Goal: Obtain resource: Download file/media

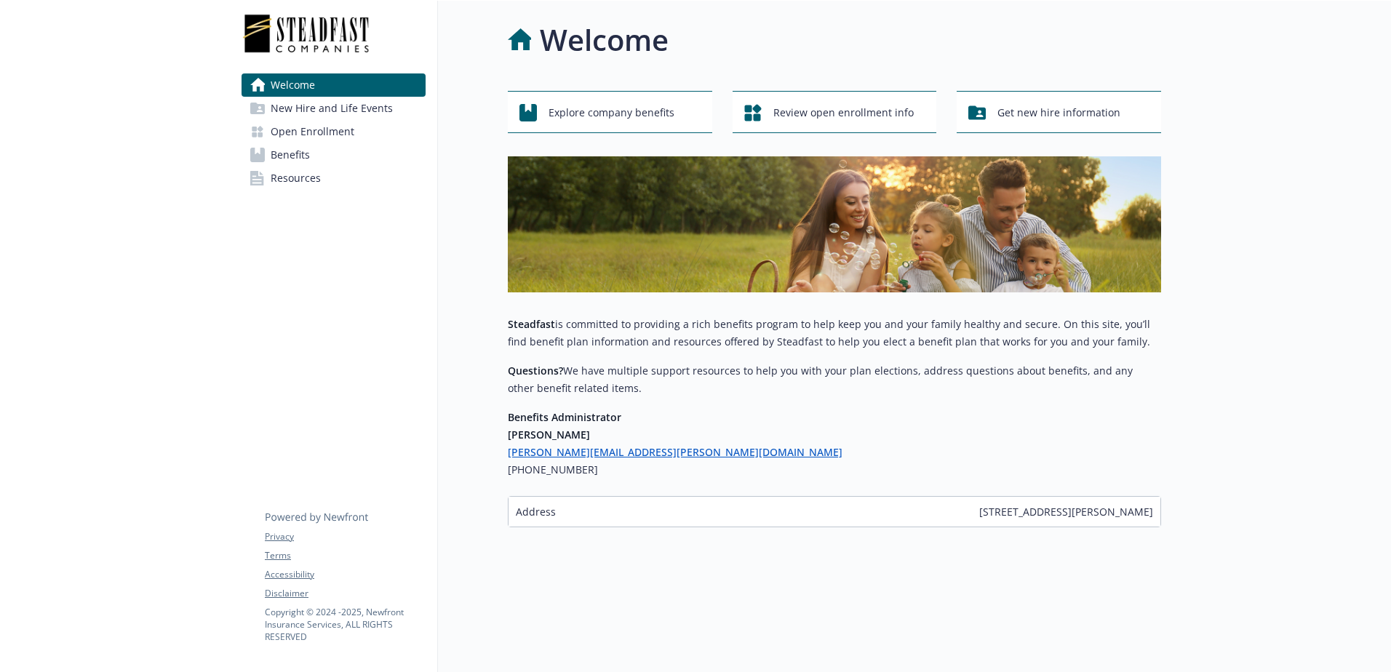
click at [293, 154] on span "Benefits" at bounding box center [290, 154] width 39 height 23
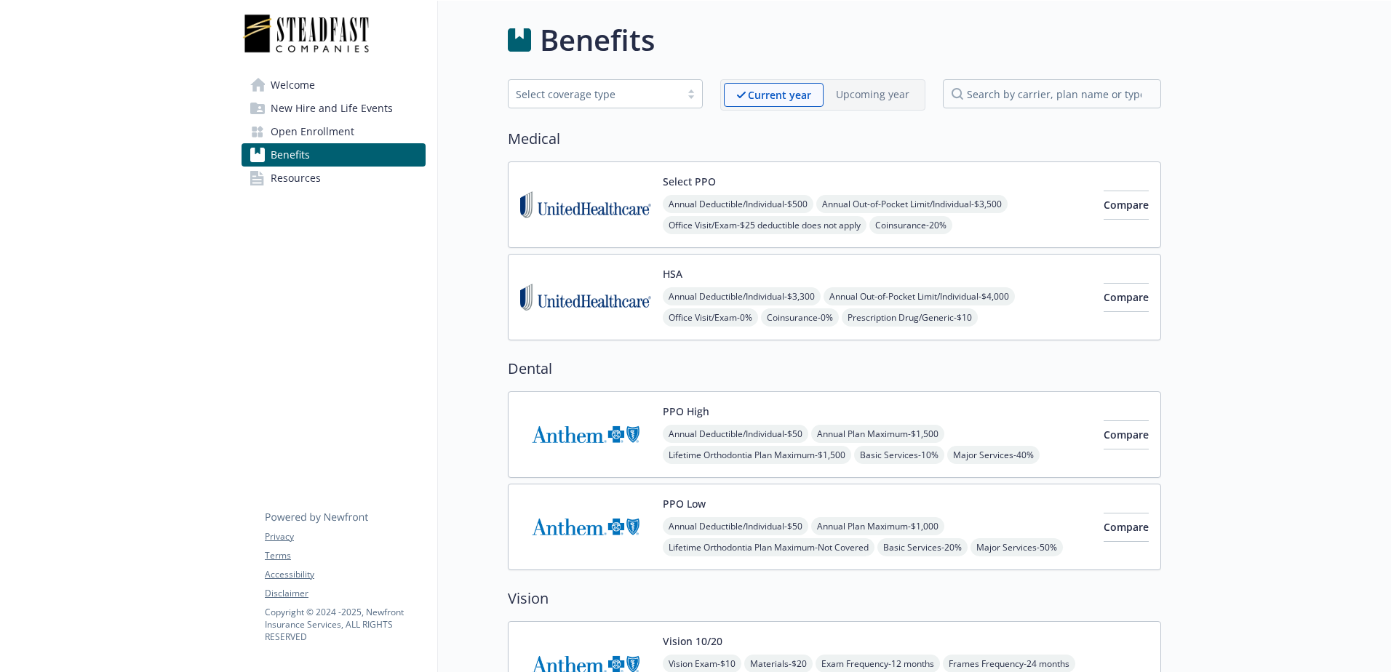
click at [290, 175] on span "Resources" at bounding box center [296, 178] width 50 height 23
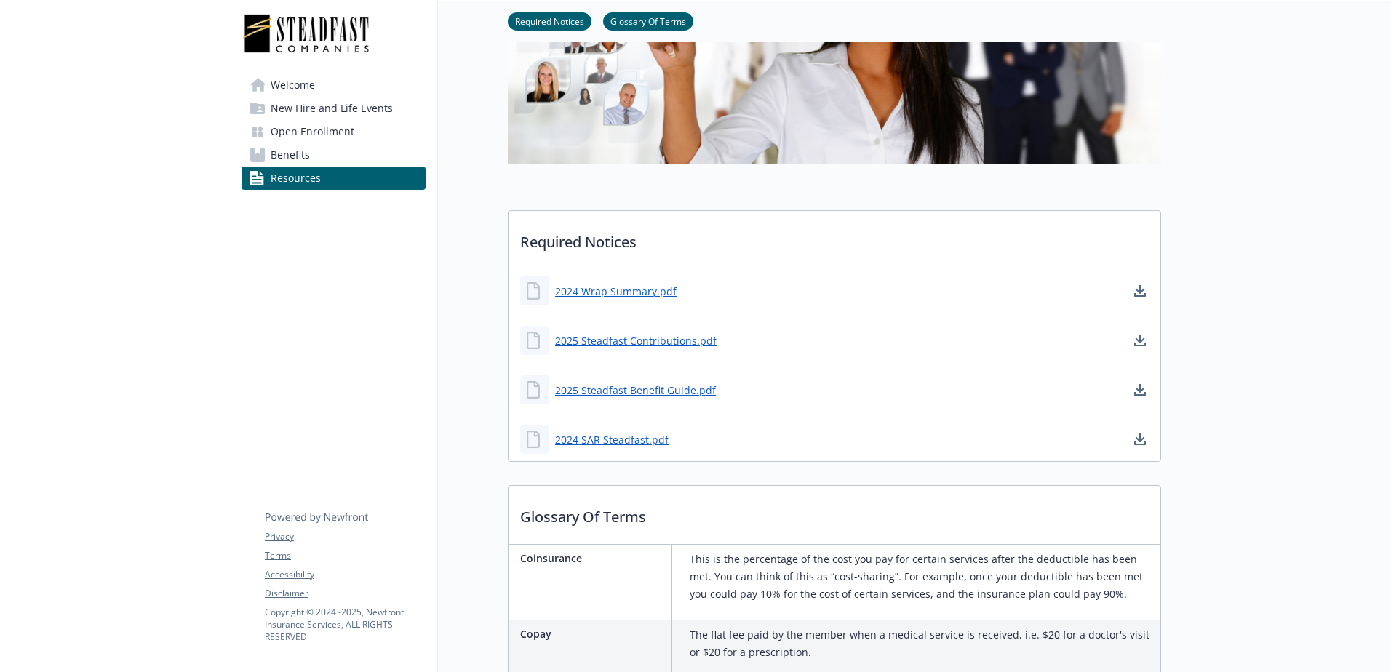
scroll to position [364, 0]
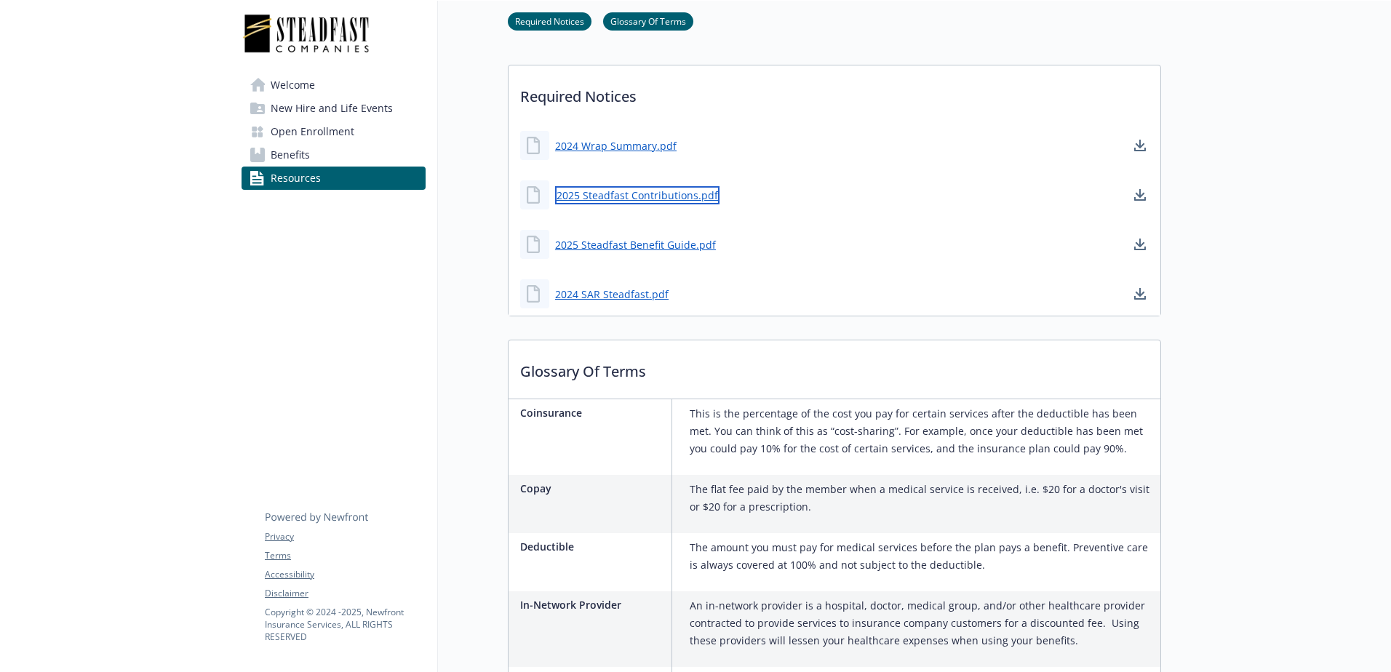
click at [630, 192] on link "2025 Steadfast Contributions.pdf" at bounding box center [637, 195] width 164 height 18
click at [649, 242] on link "2025 Steadfast Benefit Guide.pdf" at bounding box center [637, 245] width 164 height 18
